Goal: Contribute content: Contribute content

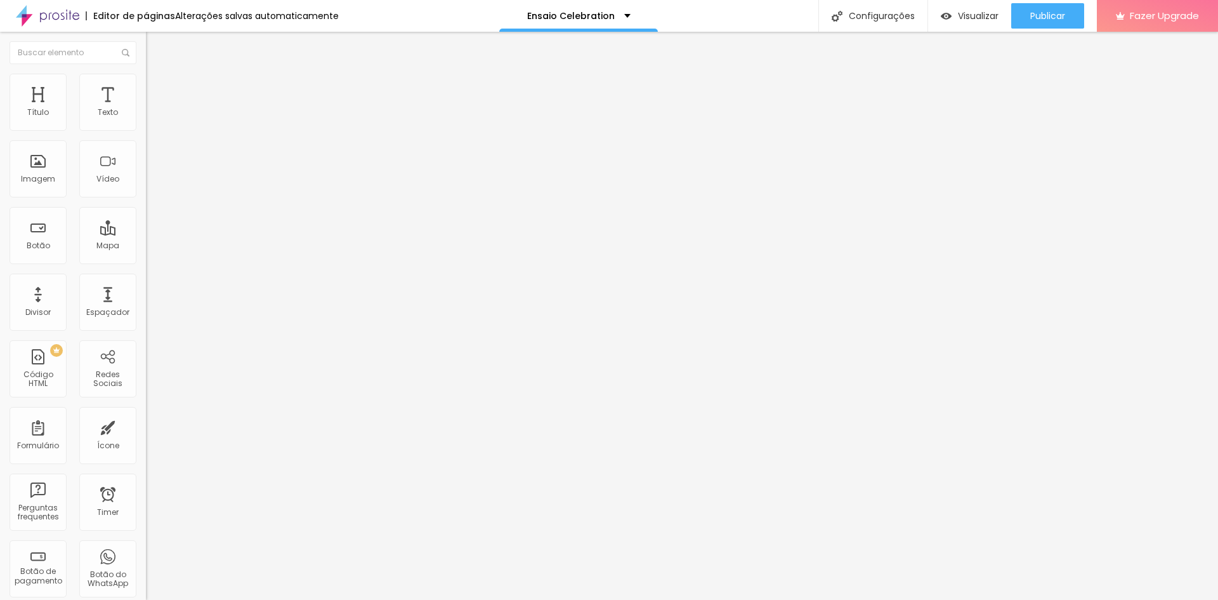
click at [146, 109] on span "Trocar imagem" at bounding box center [180, 103] width 69 height 11
click at [1024, 15] on button "Publicar" at bounding box center [1048, 15] width 73 height 25
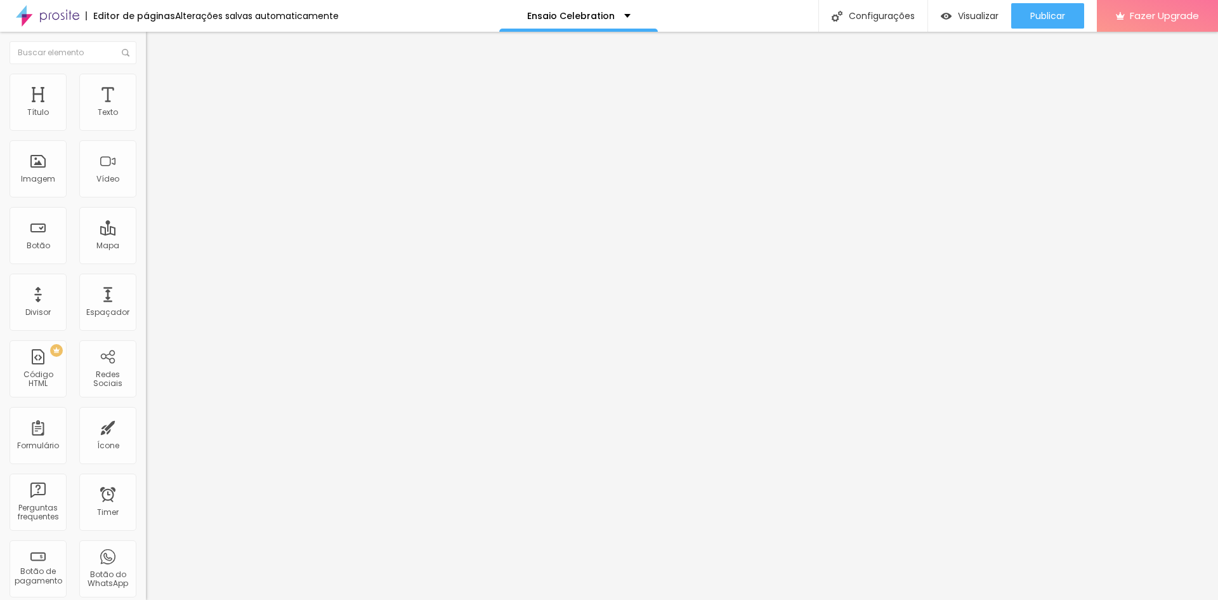
click at [146, 109] on span "Trocar imagem" at bounding box center [180, 103] width 69 height 11
click at [1051, 9] on div "Publicar" at bounding box center [1048, 15] width 35 height 25
